Goal: Go to known website: Access a specific website the user already knows

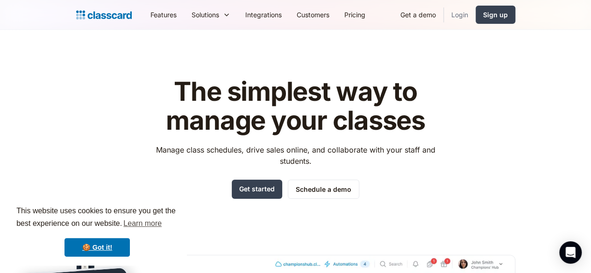
click at [476, 19] on link "Login" at bounding box center [460, 14] width 32 height 21
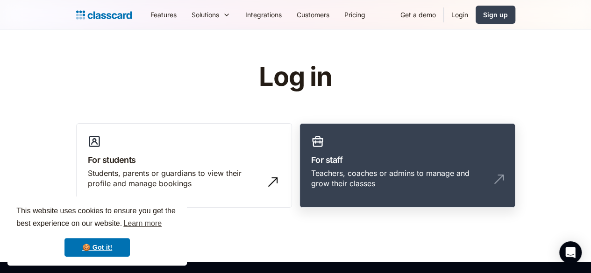
click at [372, 153] on link "For staff Teachers, coaches or admins to manage and grow their classes" at bounding box center [408, 165] width 216 height 85
